Goal: Transaction & Acquisition: Purchase product/service

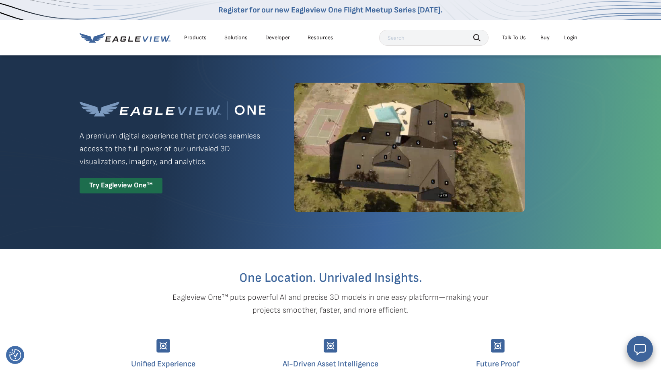
click at [130, 192] on div "Try Eagleview One™" at bounding box center [121, 186] width 83 height 16
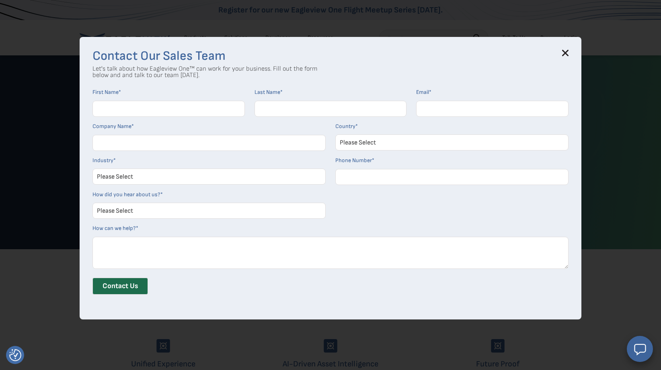
click at [563, 53] on h3 "Contact Our Sales Team" at bounding box center [330, 56] width 476 height 13
click at [565, 53] on icon at bounding box center [565, 53] width 6 height 6
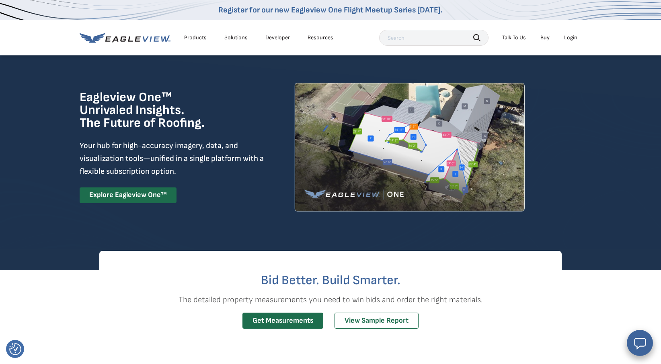
click at [569, 38] on div "Login" at bounding box center [570, 37] width 13 height 7
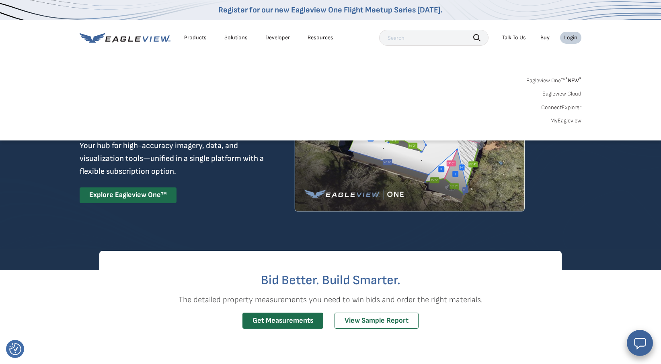
click at [563, 122] on link "MyEagleview" at bounding box center [565, 120] width 31 height 7
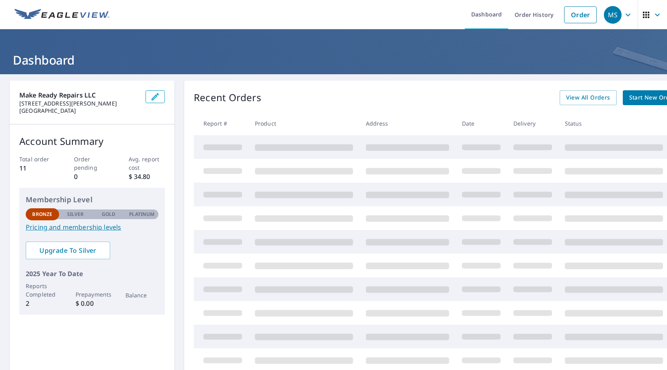
click at [100, 340] on div "Make Ready Repairs LLC 2604 Harwood Rd Bedford, TX 76021 Account Summary Total …" at bounding box center [92, 231] width 165 height 301
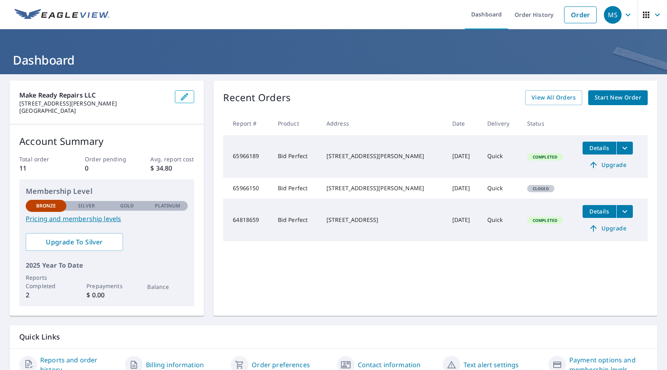
click at [620, 150] on icon "filesDropdownBtn-65966189" at bounding box center [625, 148] width 10 height 10
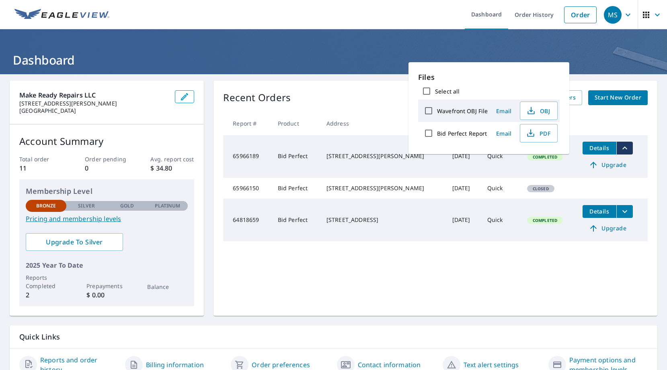
click at [442, 277] on div "Recent Orders View All Orders Start New Order Report # Product Address Date Del…" at bounding box center [435, 198] width 444 height 235
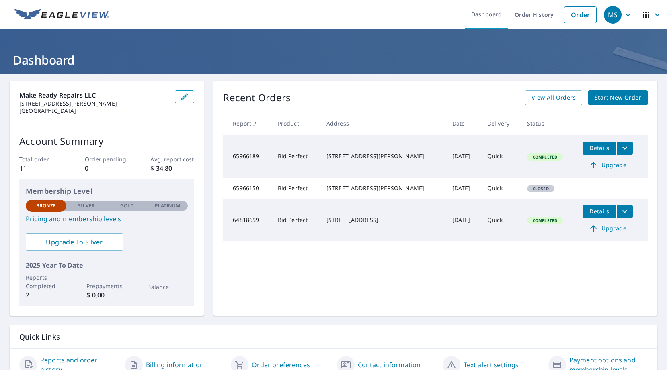
click at [436, 266] on div "Recent Orders View All Orders Start New Order Report # Product Address Date Del…" at bounding box center [435, 198] width 444 height 235
click at [620, 149] on icon "filesDropdownBtn-65966189" at bounding box center [625, 148] width 10 height 10
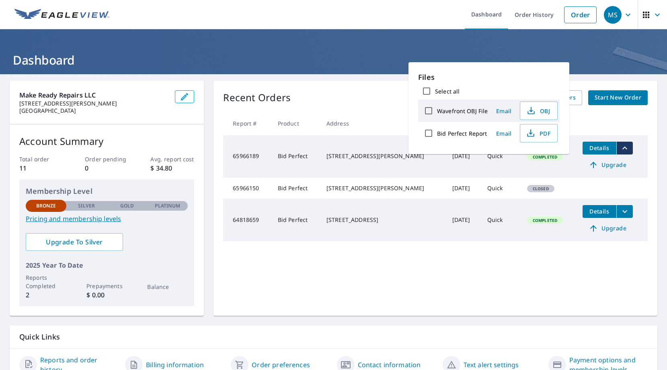
drag, startPoint x: 556, startPoint y: 272, endPoint x: 590, endPoint y: 211, distance: 69.3
click at [556, 272] on div "Recent Orders View All Orders Start New Order Report # Product Address Date Del…" at bounding box center [435, 198] width 444 height 235
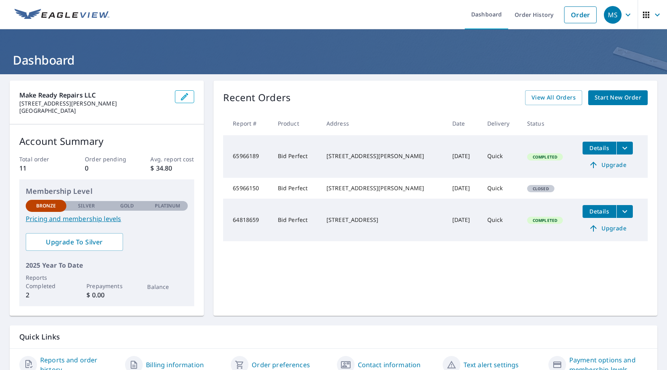
click at [597, 166] on span "Upgrade" at bounding box center [607, 165] width 41 height 10
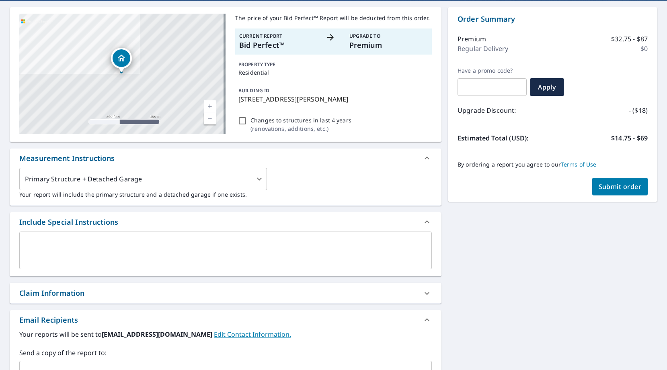
scroll to position [116, 0]
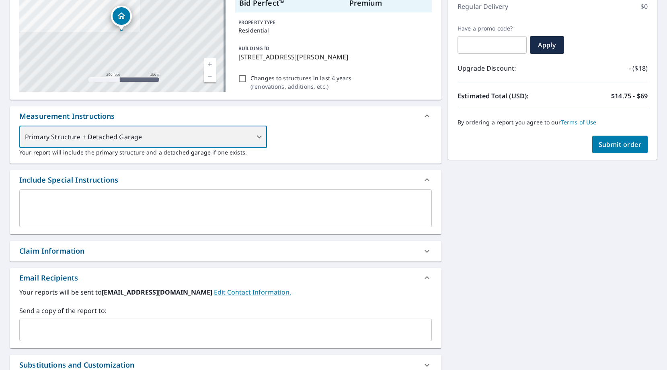
click at [254, 135] on div "Primary Structure + Detached Garage" at bounding box center [143, 137] width 248 height 23
click at [257, 135] on div "Primary Structure + Detached Garage" at bounding box center [143, 137] width 248 height 23
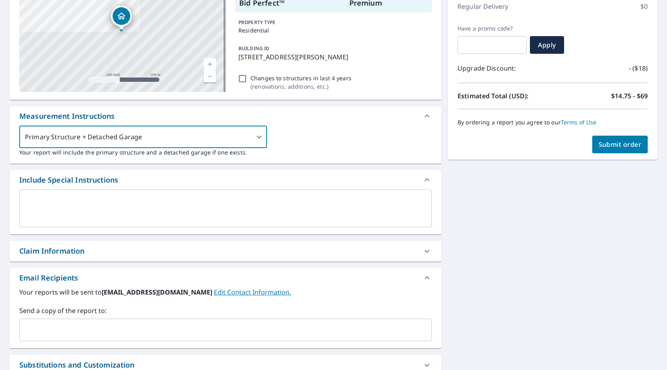
click at [481, 266] on div "2412 Amber Hill Ln Euless, TX 76039 Aerial Road A standard road map Aerial A de…" at bounding box center [333, 196] width 667 height 474
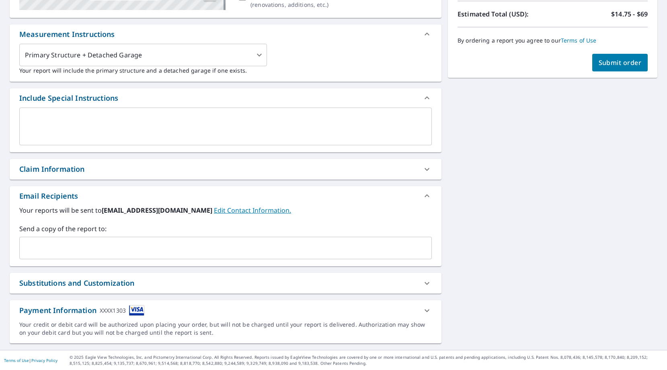
scroll to position [198, 0]
click at [422, 284] on icon at bounding box center [427, 283] width 10 height 10
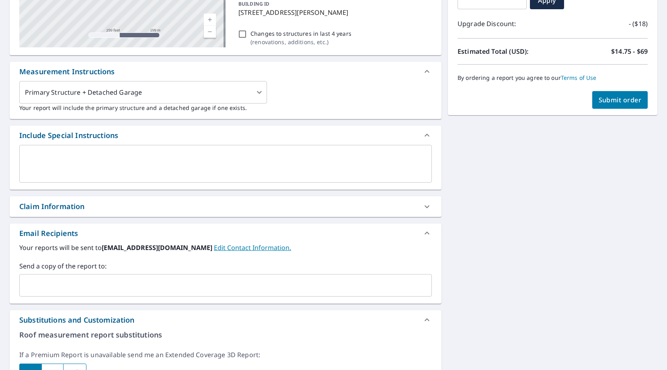
scroll to position [0, 0]
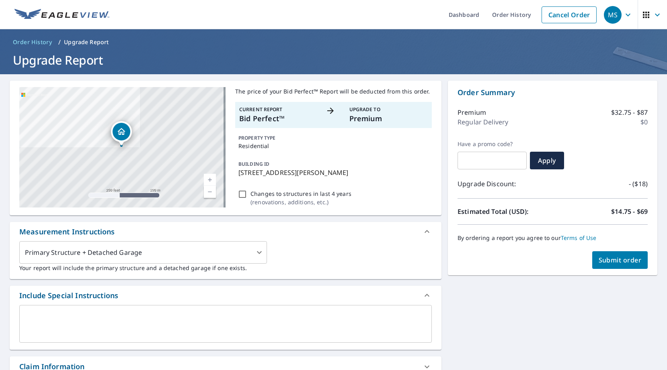
click at [606, 260] on span "Submit order" at bounding box center [619, 260] width 43 height 9
